Goal: Information Seeking & Learning: Learn about a topic

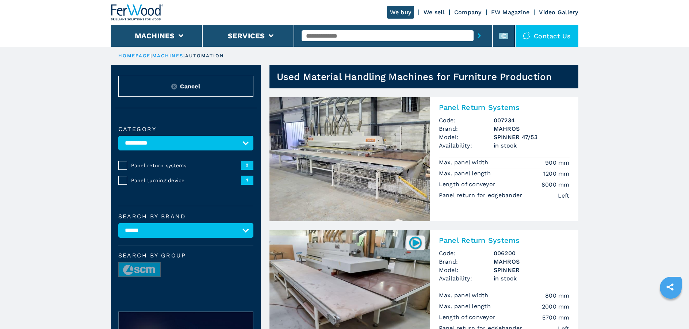
drag, startPoint x: 198, startPoint y: 85, endPoint x: 233, endPoint y: 82, distance: 35.3
click at [198, 85] on span "Cancel" at bounding box center [190, 86] width 20 height 8
click at [319, 31] on input "text" at bounding box center [388, 35] width 172 height 11
click at [321, 46] on div "MAHROS" at bounding box center [388, 47] width 172 height 13
type input "******"
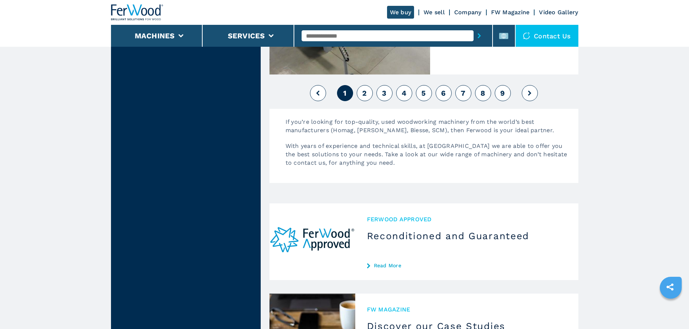
scroll to position [1863, 0]
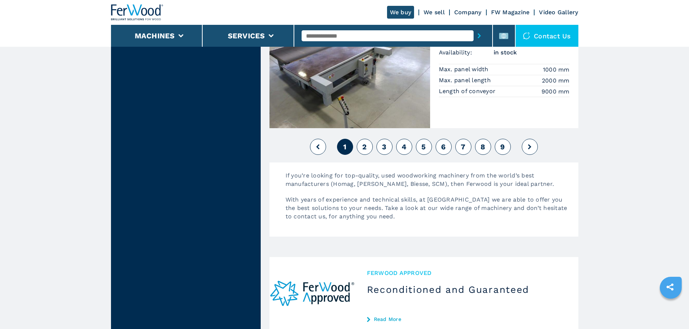
click at [371, 147] on button "2" at bounding box center [365, 147] width 16 height 16
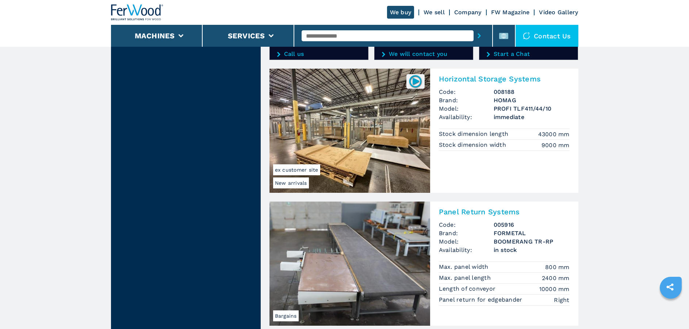
scroll to position [1286, 0]
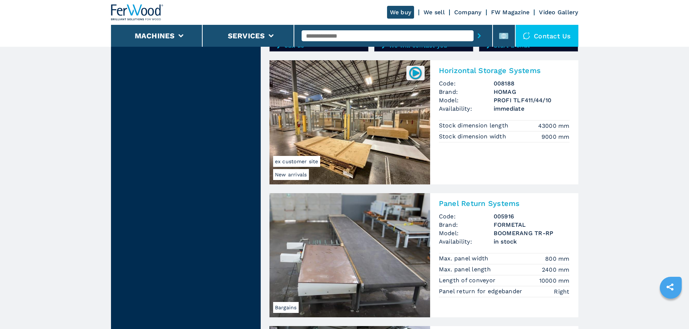
click at [346, 108] on img at bounding box center [350, 122] width 161 height 124
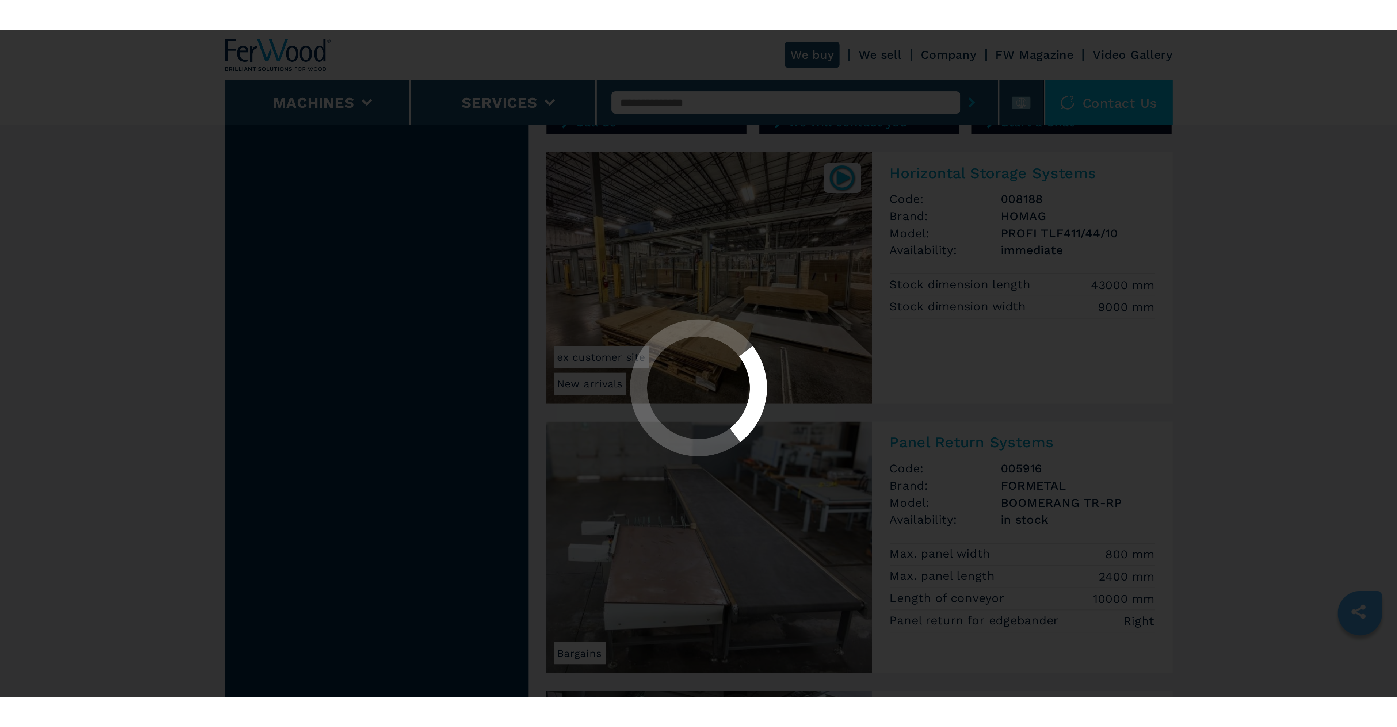
scroll to position [0, 0]
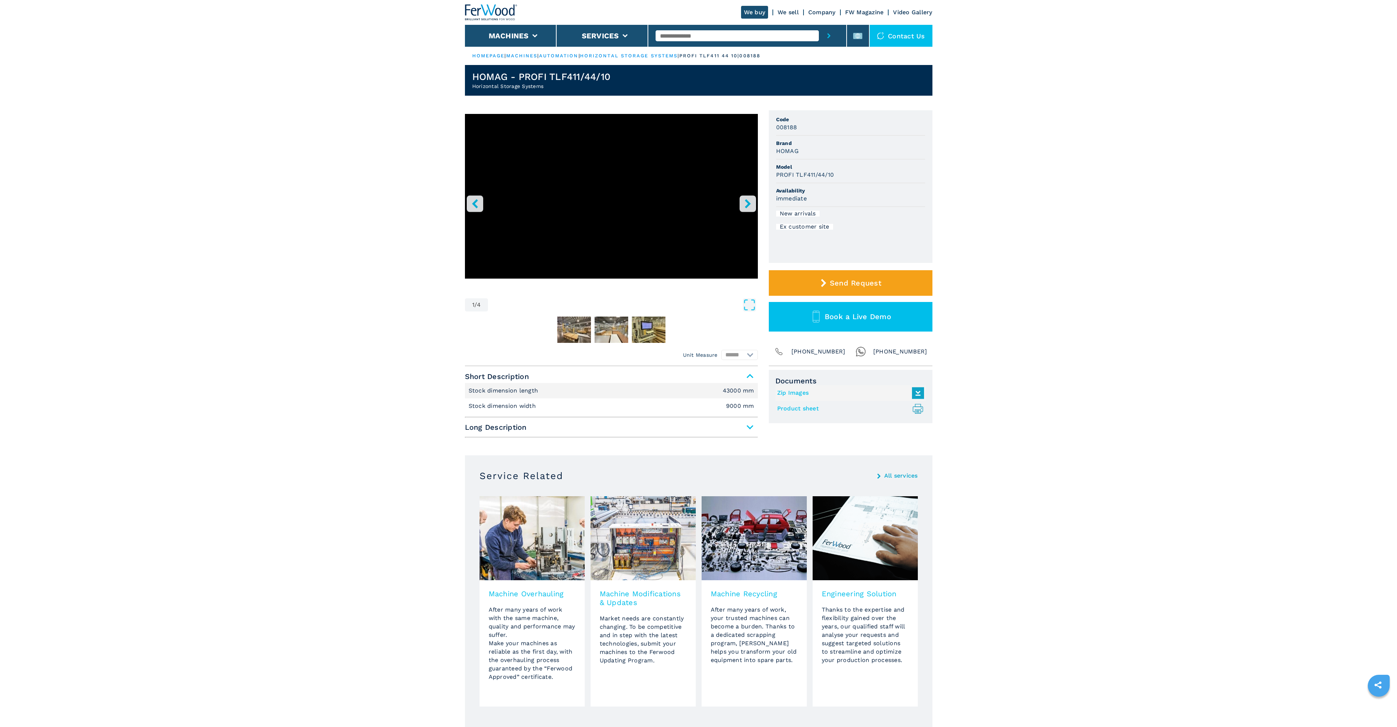
click at [750, 202] on icon "right-button" at bounding box center [747, 203] width 9 height 9
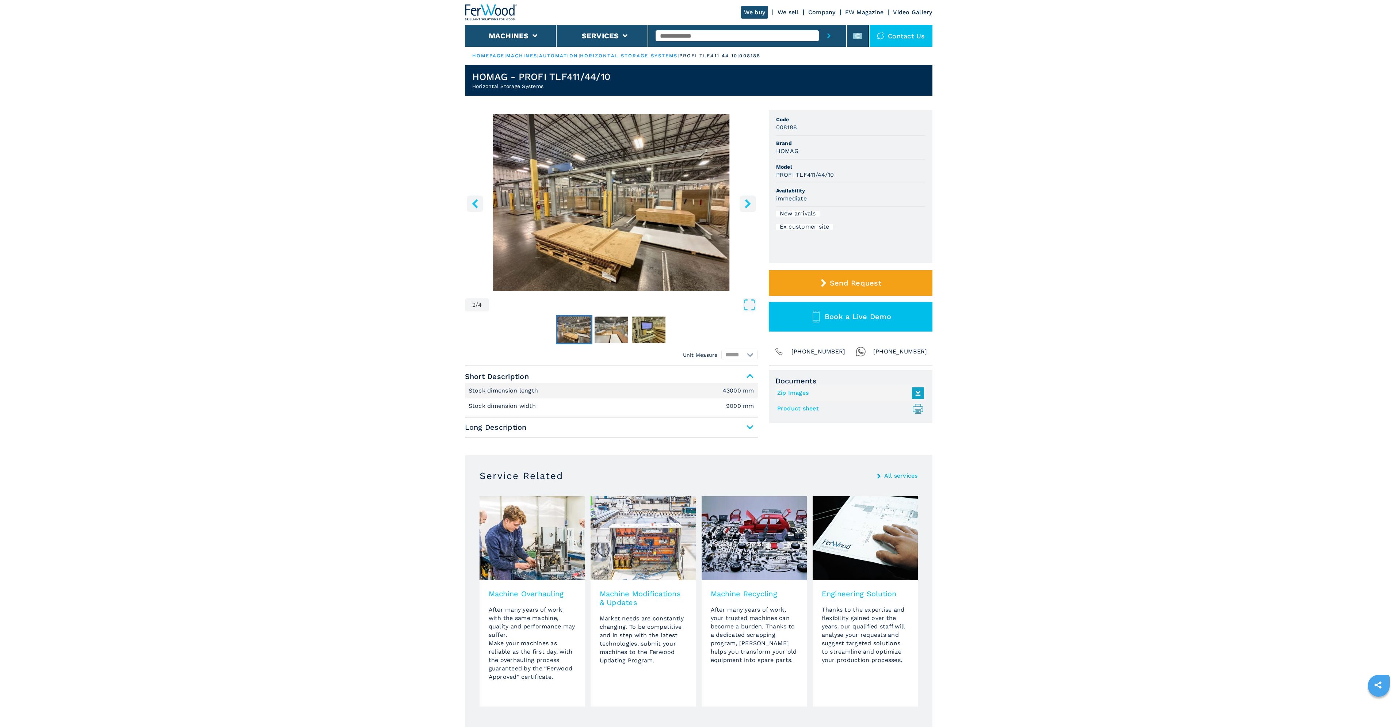
click at [746, 203] on icon "right-button" at bounding box center [747, 203] width 9 height 9
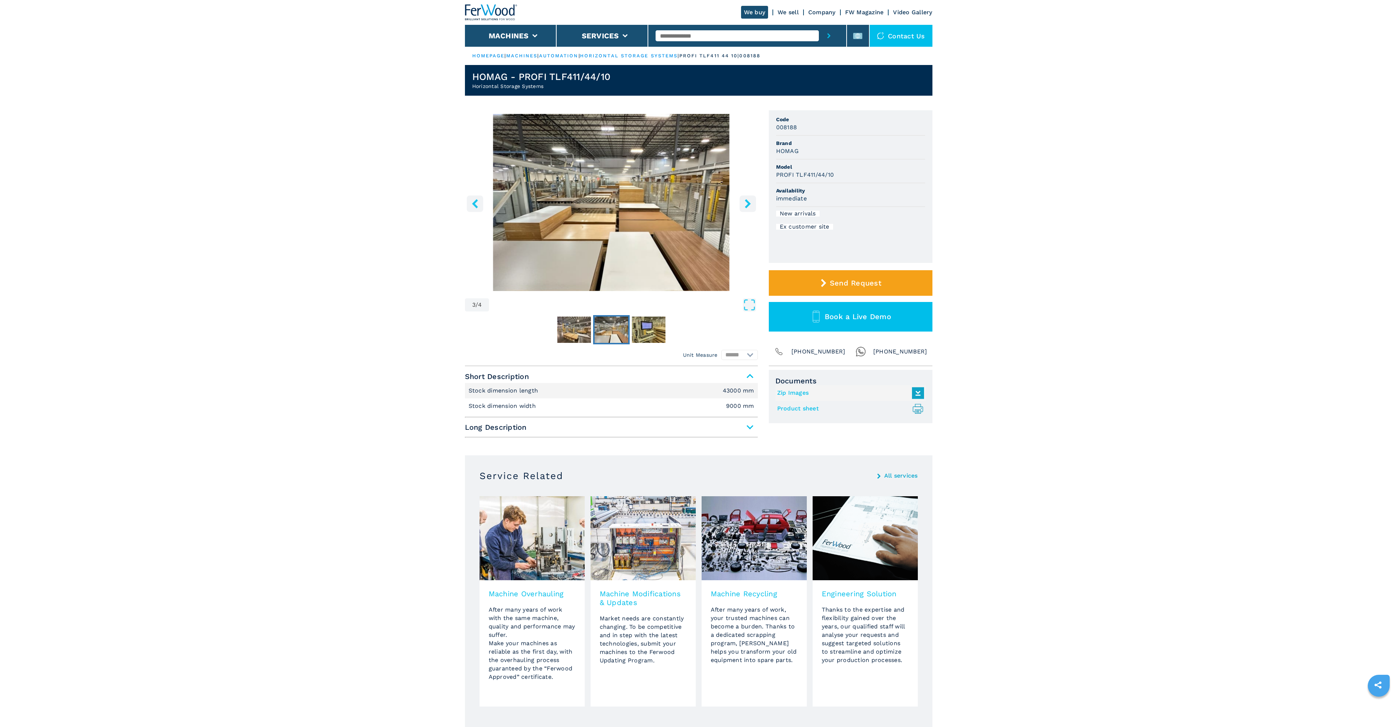
click at [749, 427] on span "Long Description" at bounding box center [611, 427] width 293 height 13
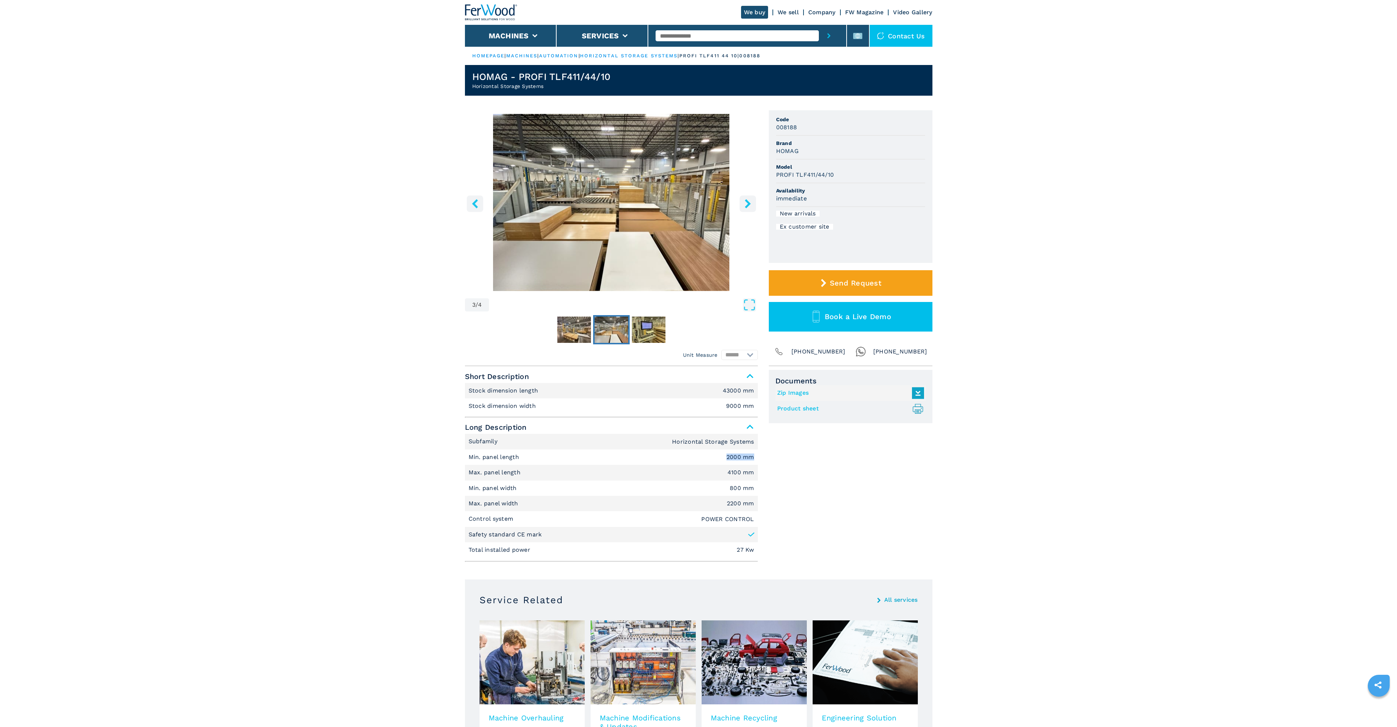
drag, startPoint x: 726, startPoint y: 456, endPoint x: 755, endPoint y: 458, distance: 29.3
click at [755, 458] on li "Min. panel length 2000 mm" at bounding box center [611, 457] width 293 height 15
click at [736, 491] on em "800 mm" at bounding box center [742, 488] width 24 height 6
click at [730, 489] on em "800 mm" at bounding box center [742, 488] width 24 height 6
drag, startPoint x: 729, startPoint y: 486, endPoint x: 757, endPoint y: 488, distance: 27.8
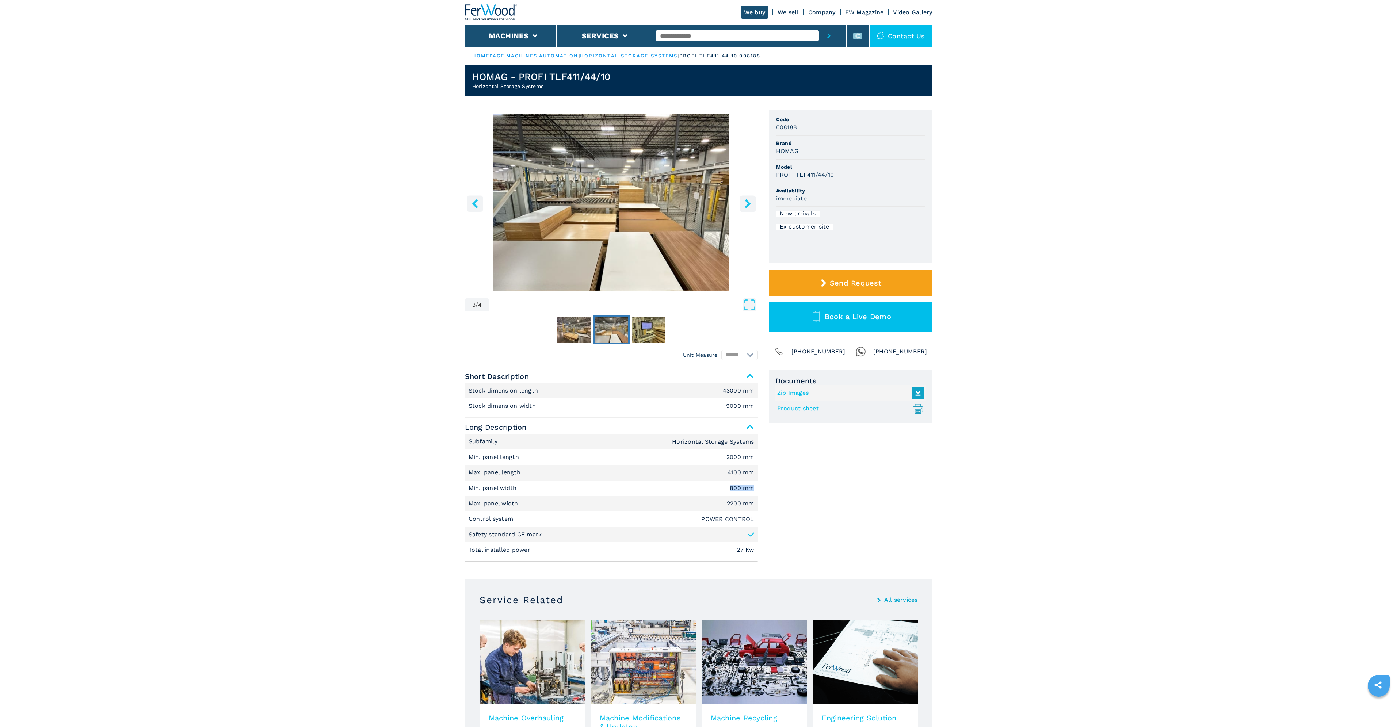
click at [757, 488] on li "Min. panel width 800 mm" at bounding box center [611, 488] width 293 height 15
